Goal: Find specific page/section: Find specific page/section

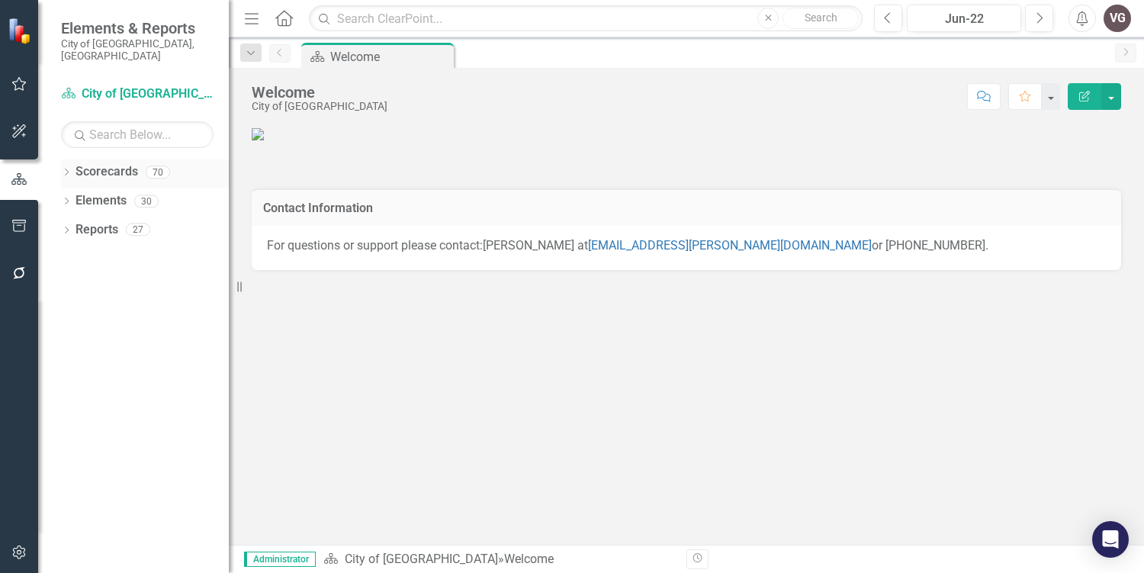
click at [71, 169] on icon "Dropdown" at bounding box center [66, 173] width 11 height 8
click at [69, 224] on icon "Dropdown" at bounding box center [74, 228] width 11 height 9
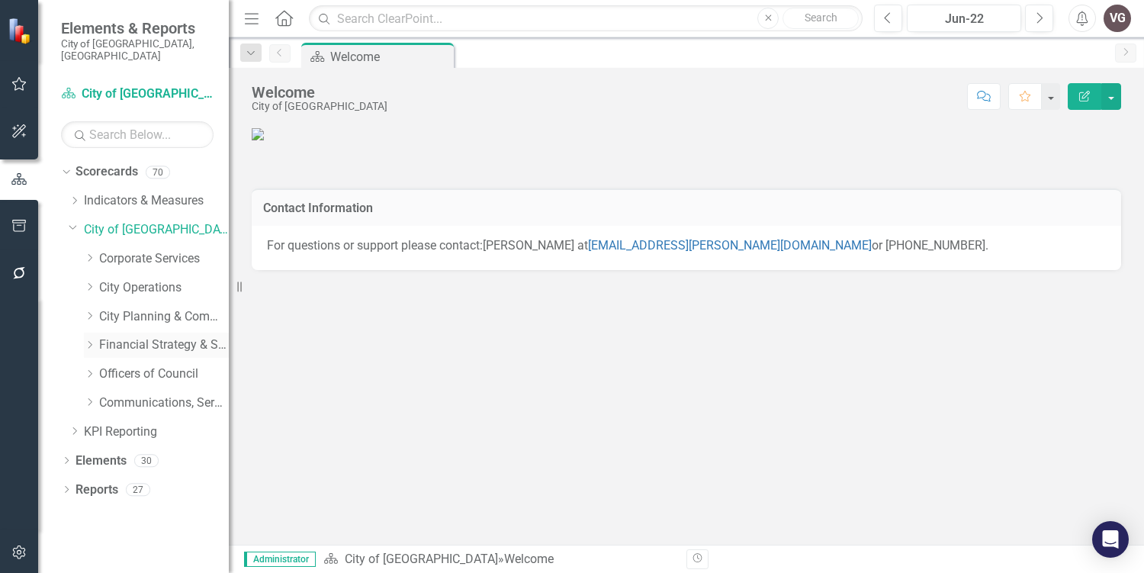
click at [85, 340] on icon "Dropdown" at bounding box center [89, 344] width 11 height 9
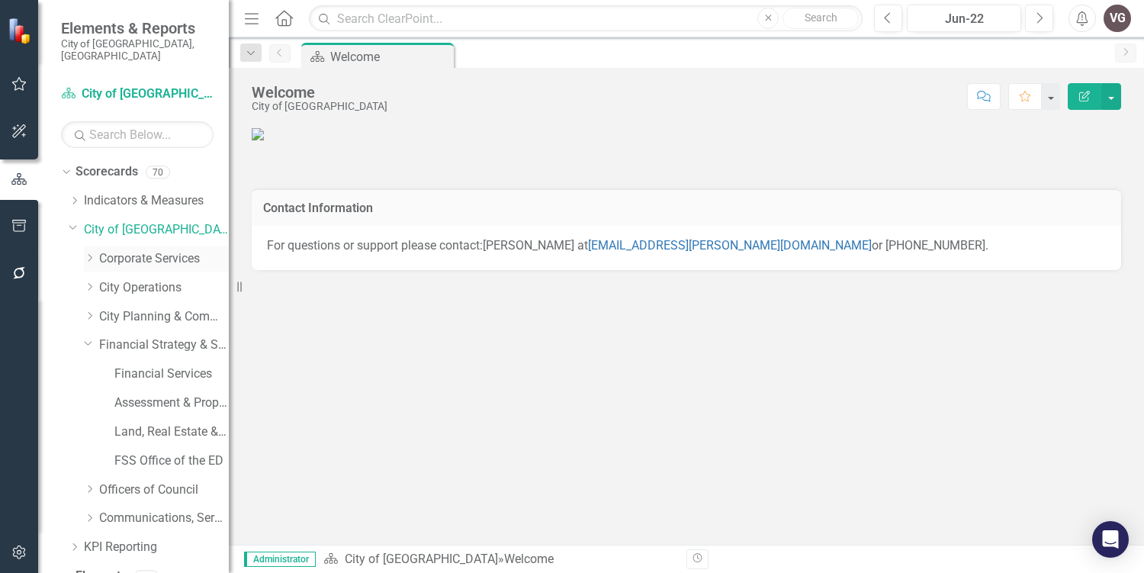
click at [89, 253] on div "Dropdown" at bounding box center [89, 259] width 11 height 13
click at [146, 338] on link "Facilities & Fleet" at bounding box center [171, 345] width 114 height 18
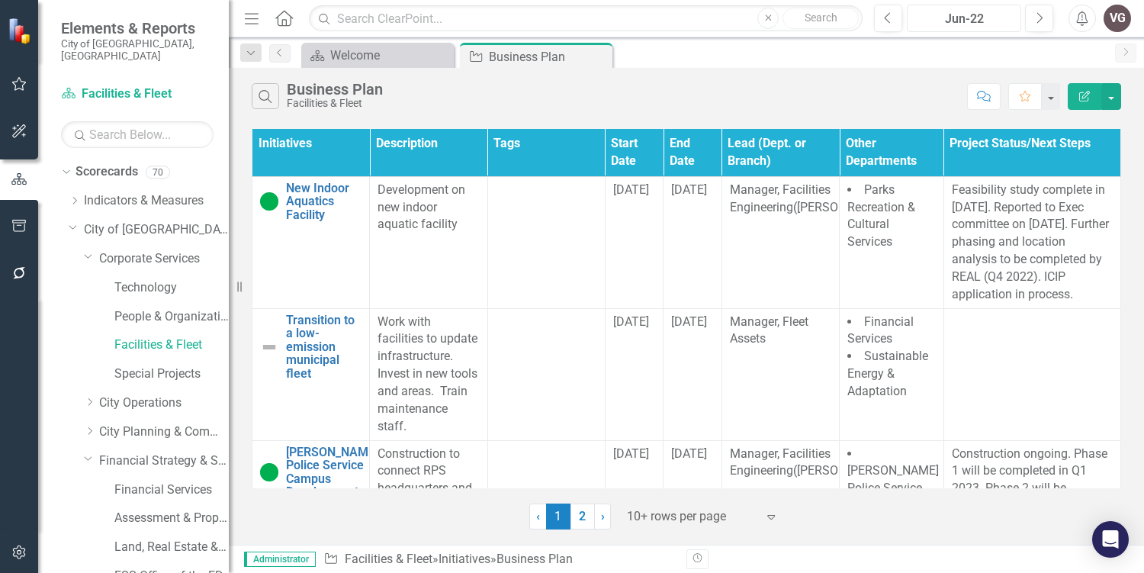
click at [970, 10] on div "Jun-22" at bounding box center [964, 19] width 104 height 18
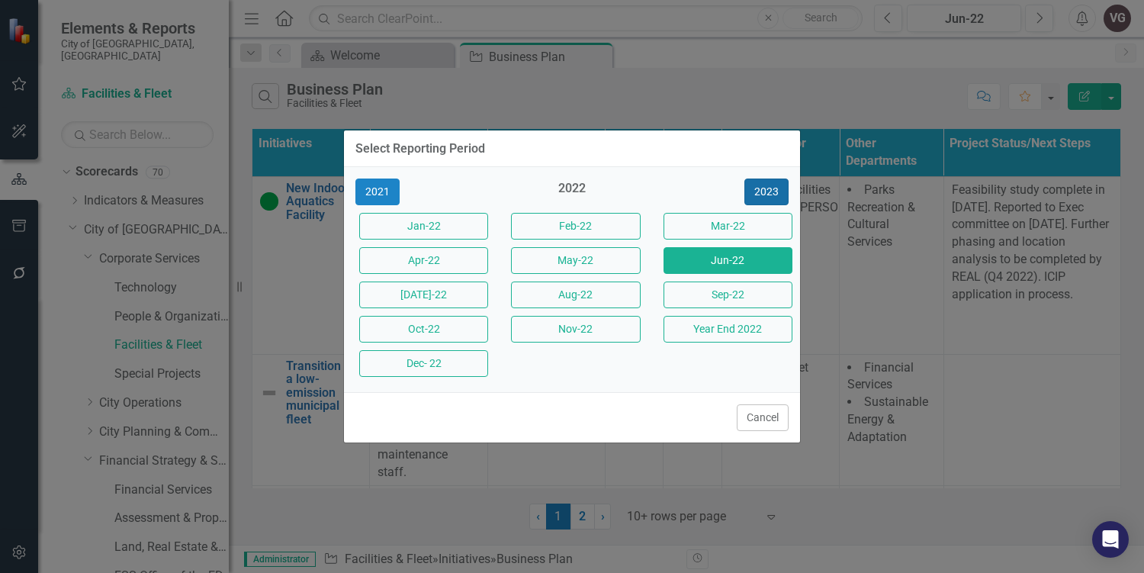
click at [762, 203] on button "2023" at bounding box center [767, 192] width 44 height 27
click at [765, 198] on button "2024" at bounding box center [767, 192] width 44 height 27
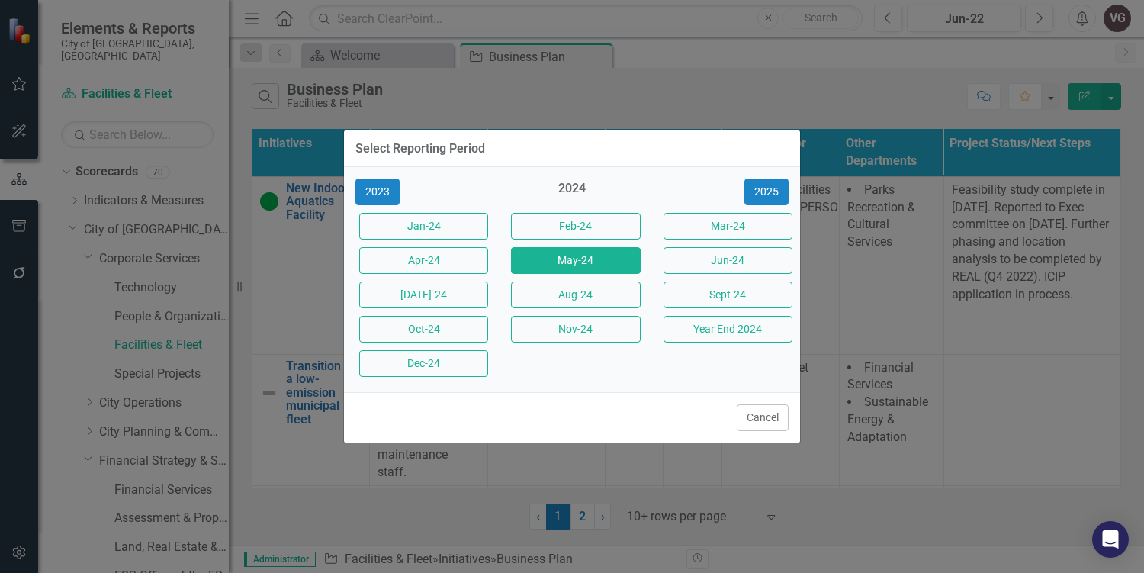
click at [580, 269] on button "May-24" at bounding box center [575, 260] width 129 height 27
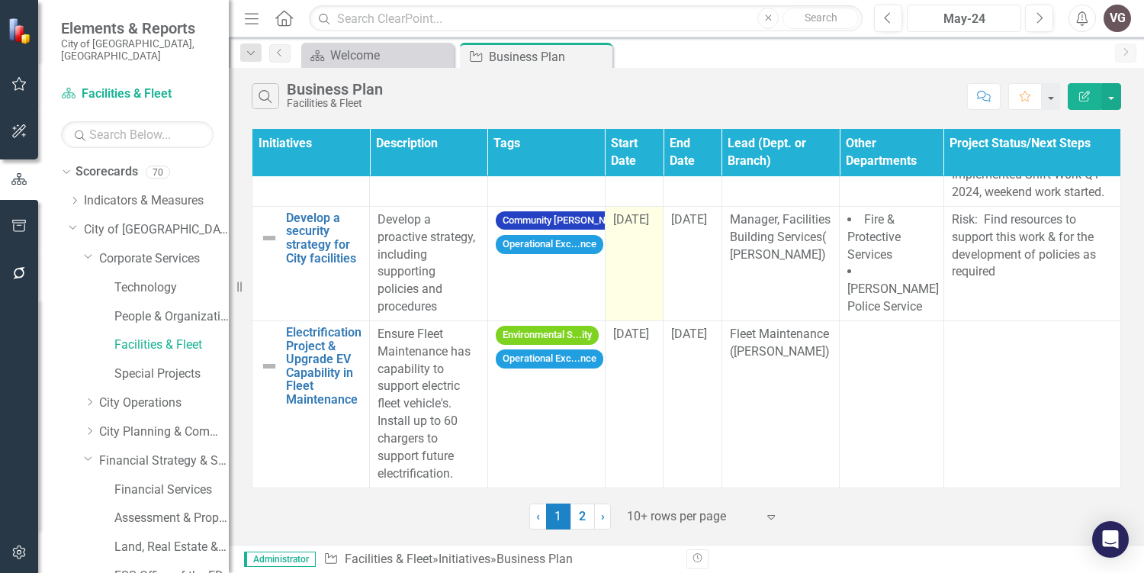
scroll to position [2197, 0]
